Goal: Browse casually

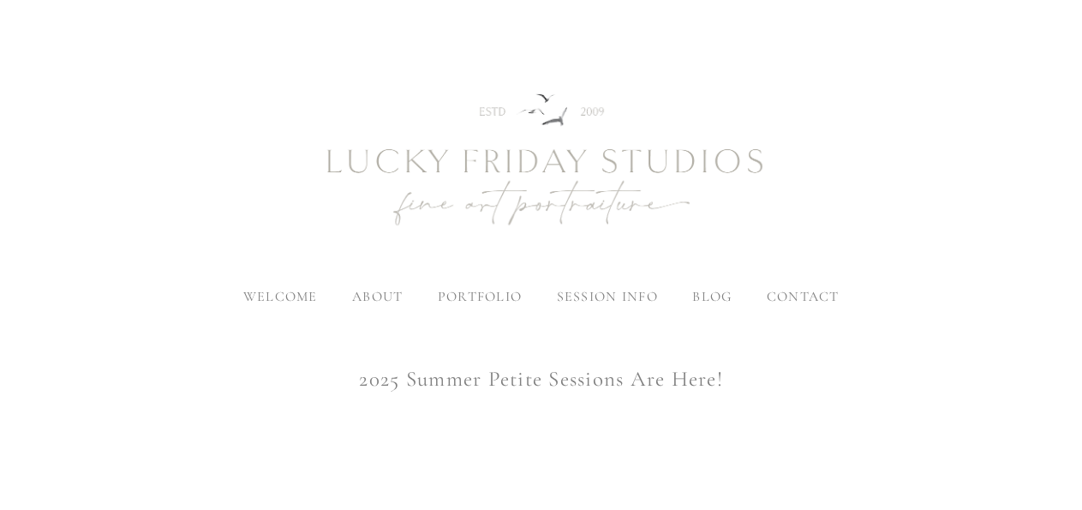
click at [714, 291] on span "blog" at bounding box center [711, 296] width 39 height 17
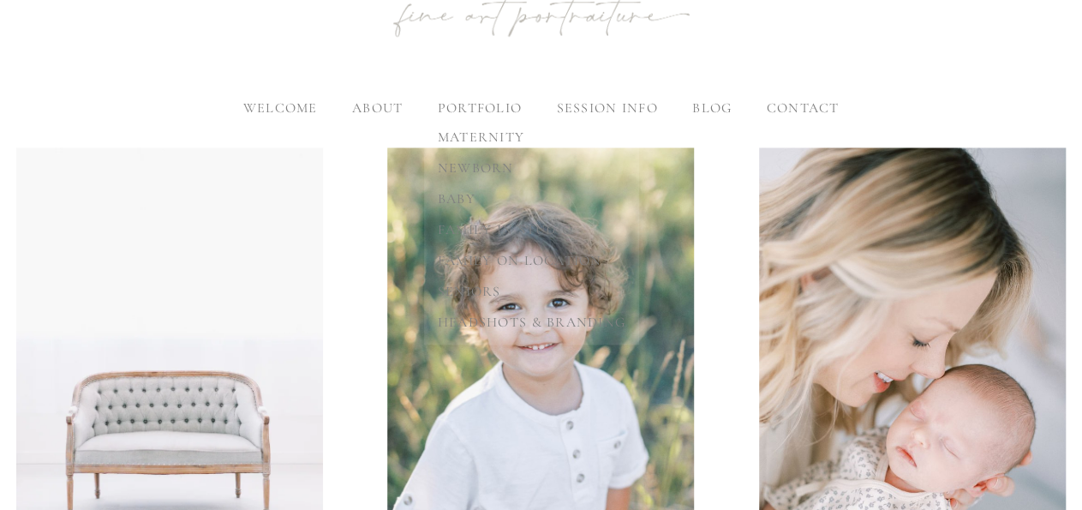
scroll to position [252, 0]
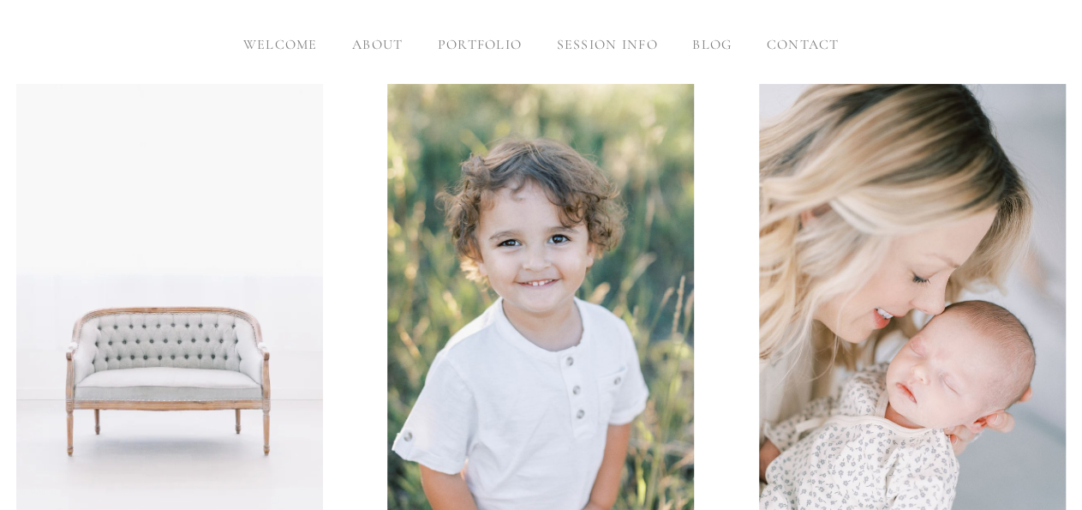
click at [284, 45] on span "welcome" at bounding box center [280, 44] width 75 height 17
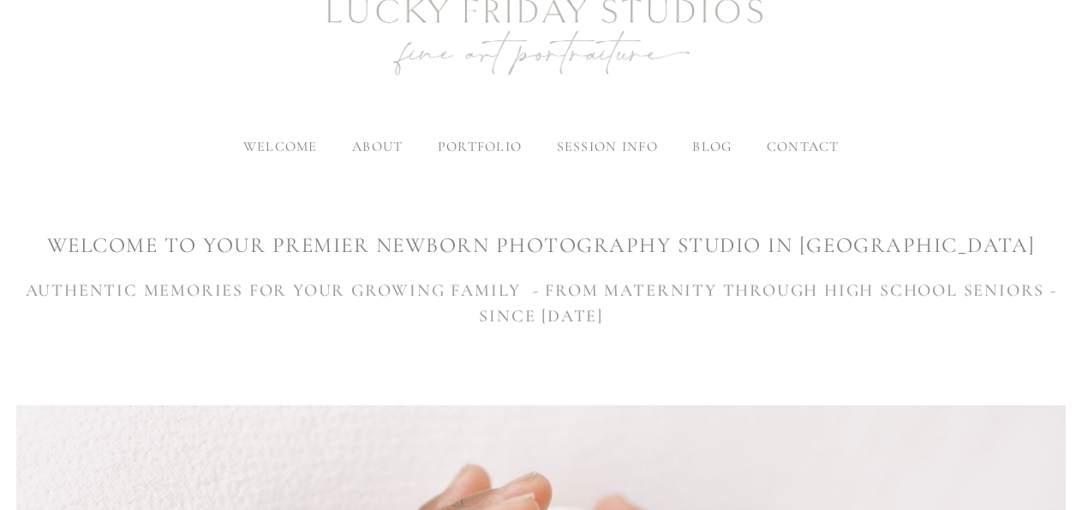
scroll to position [157, 0]
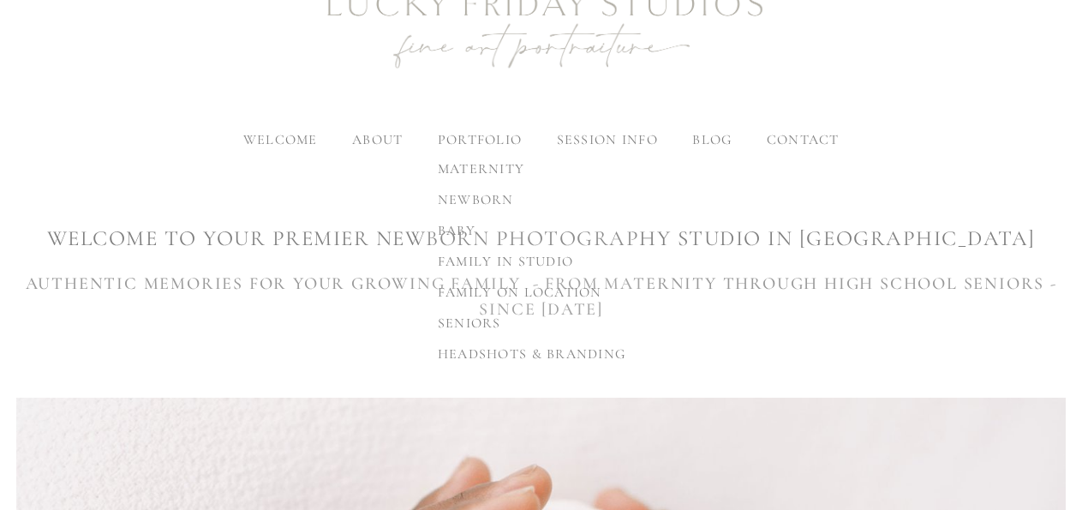
click at [505, 255] on span "family in studio" at bounding box center [505, 261] width 135 height 17
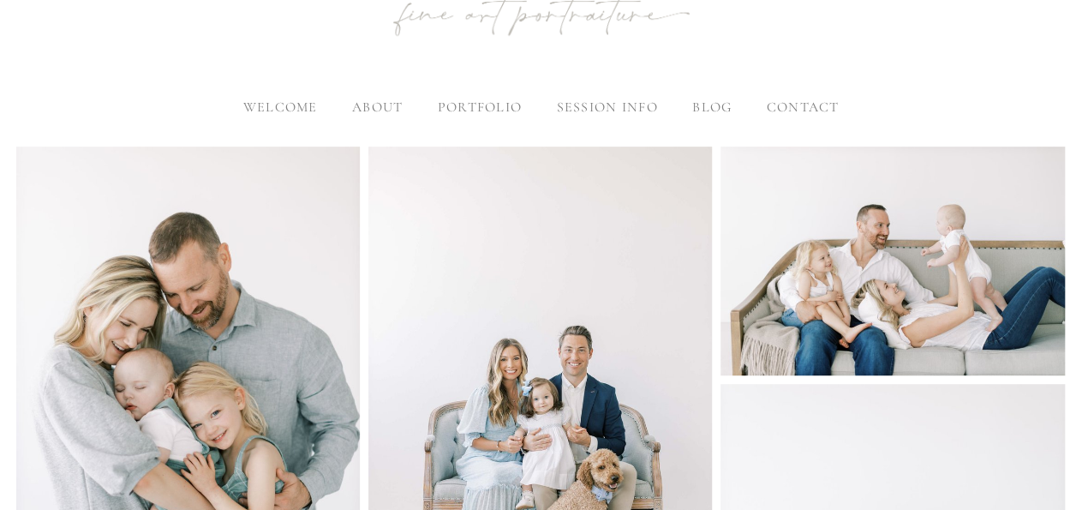
scroll to position [190, 0]
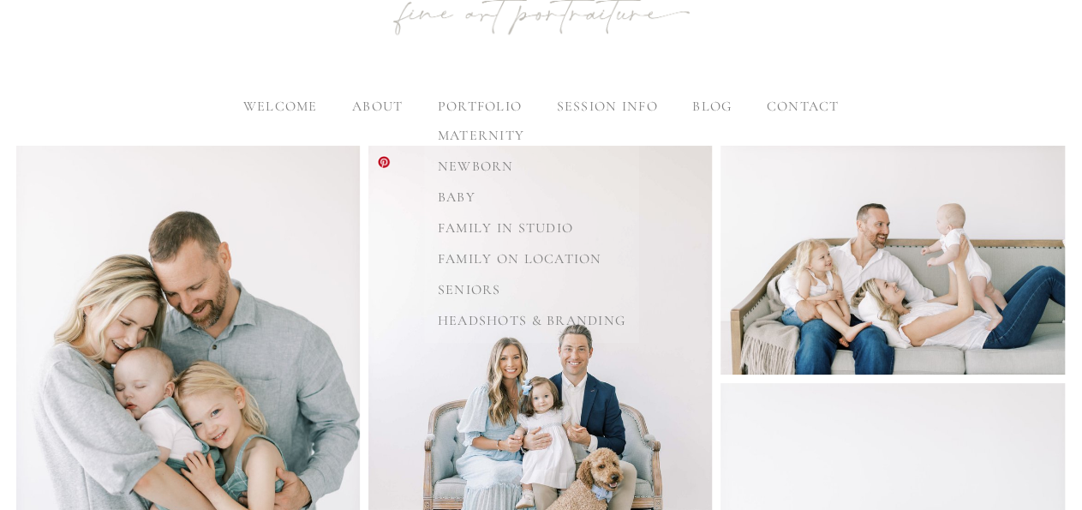
click at [496, 255] on span "family on location" at bounding box center [520, 258] width 165 height 17
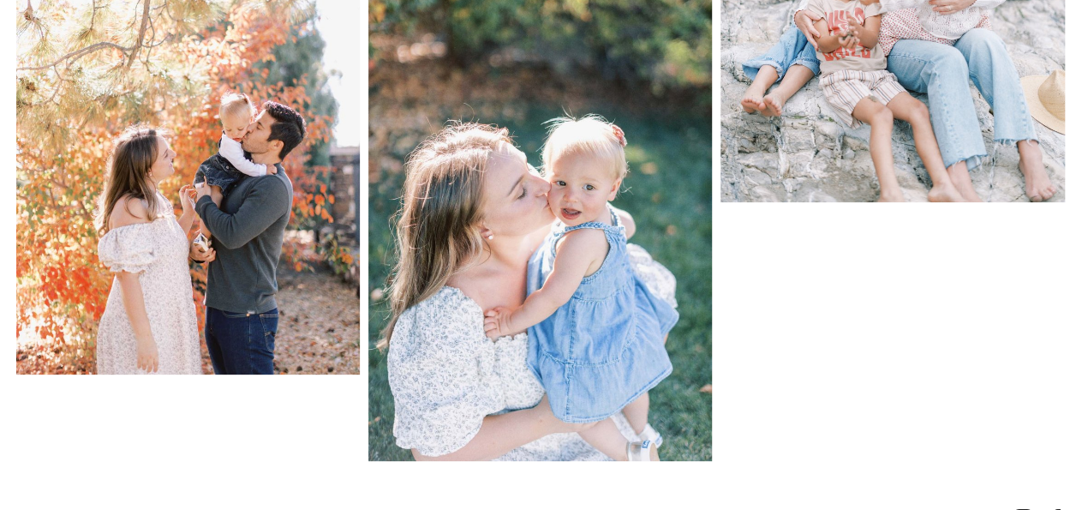
scroll to position [6212, 0]
